Goal: Complete application form

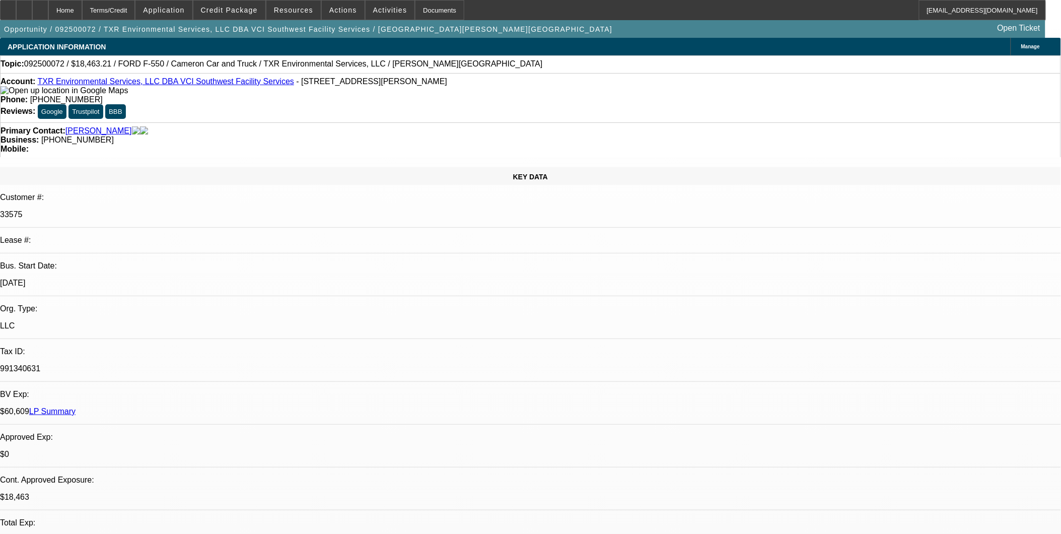
select select "0"
select select "2"
select select "0.1"
select select "0"
select select "2"
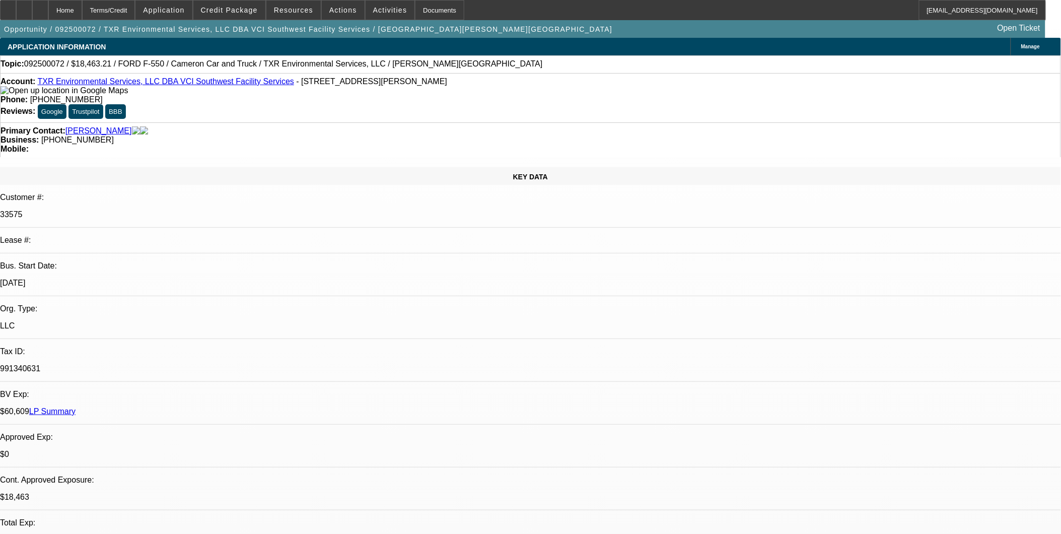
select select "0.1"
select select "2"
select select "0.1"
select select "1"
select select "2"
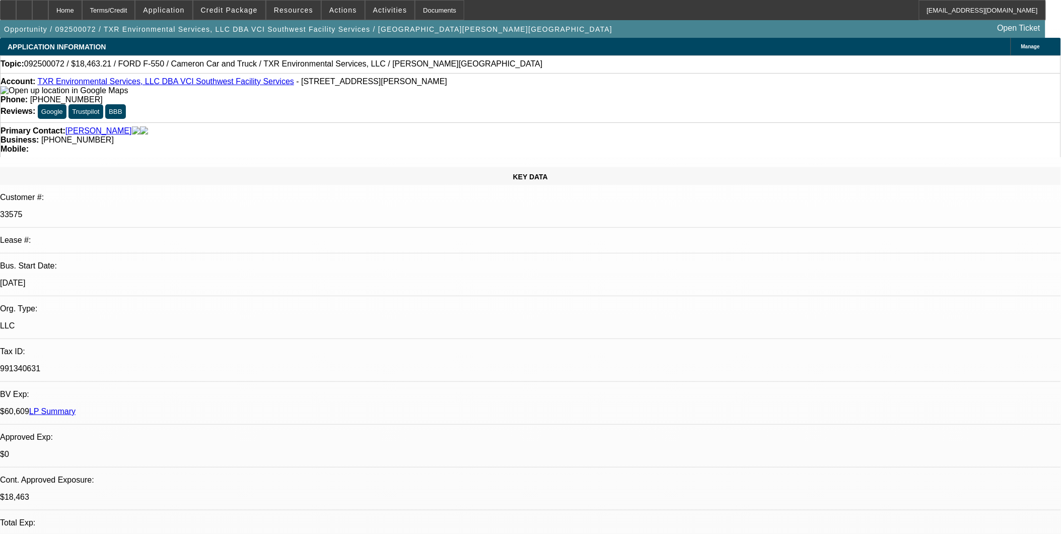
select select "4"
select select "1"
select select "2"
select select "4"
select select "1"
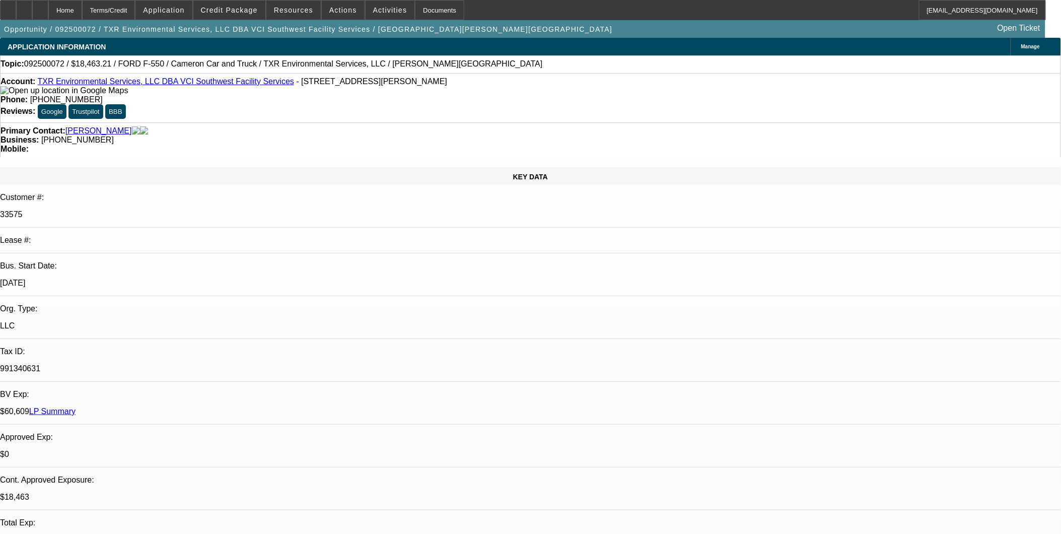
select select "2"
select select "4"
